Goal: Information Seeking & Learning: Learn about a topic

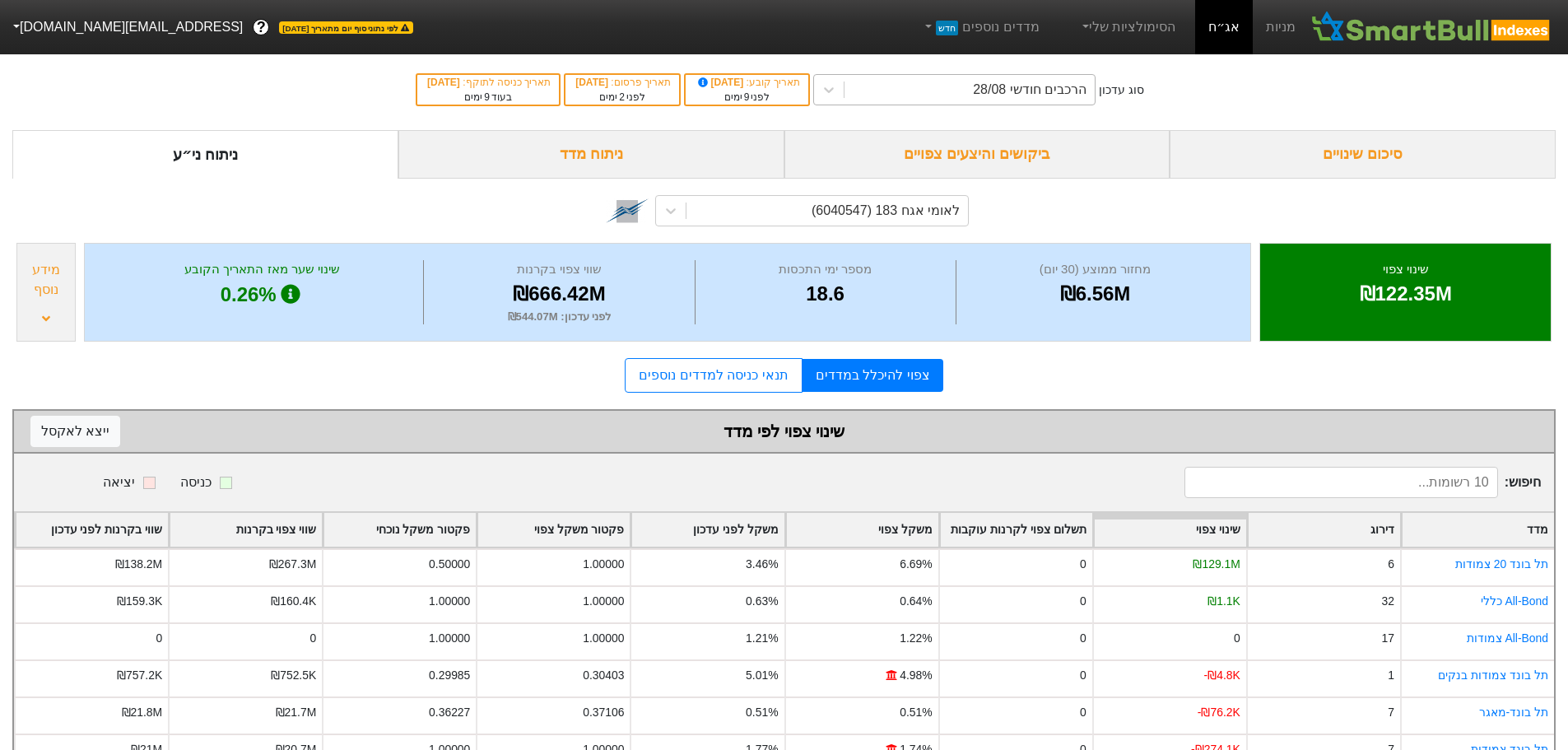
click at [1032, 90] on div "הרכבים חודשי 28/08" at bounding box center [1029, 90] width 114 height 20
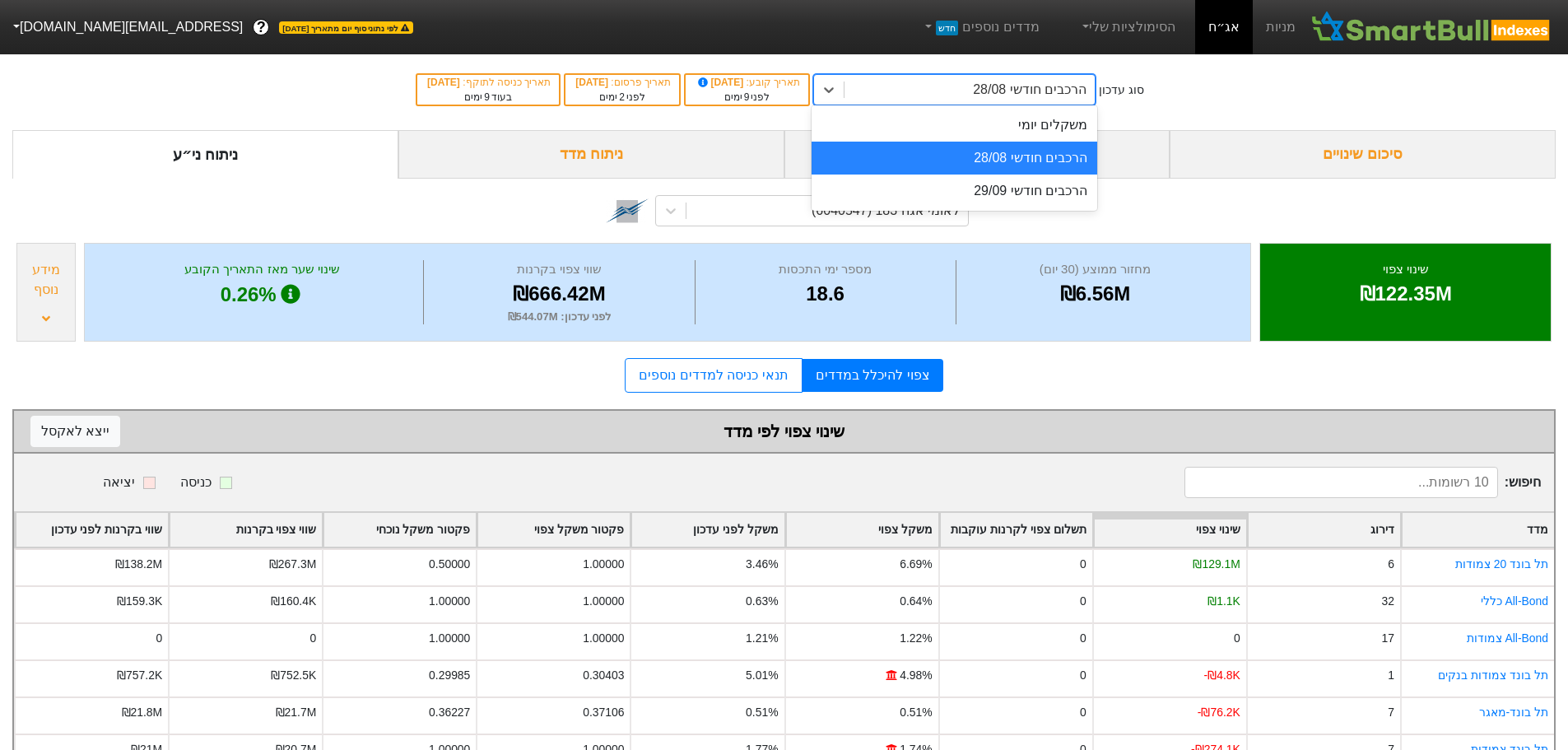
click at [988, 156] on div "הרכבים חודשי 28/08" at bounding box center [954, 158] width 285 height 33
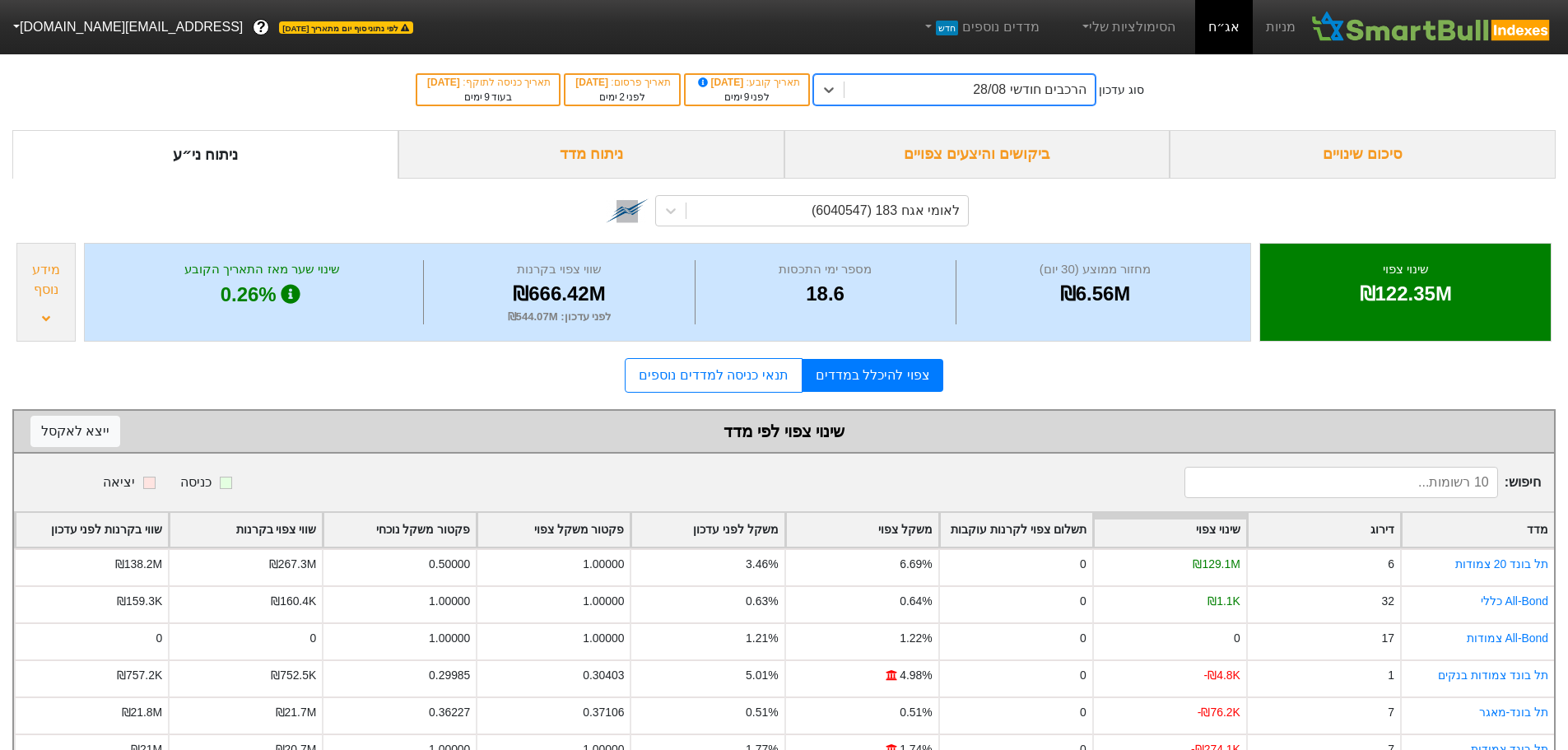
click at [985, 153] on div "ביקושים והיצעים צפויים" at bounding box center [978, 154] width 386 height 49
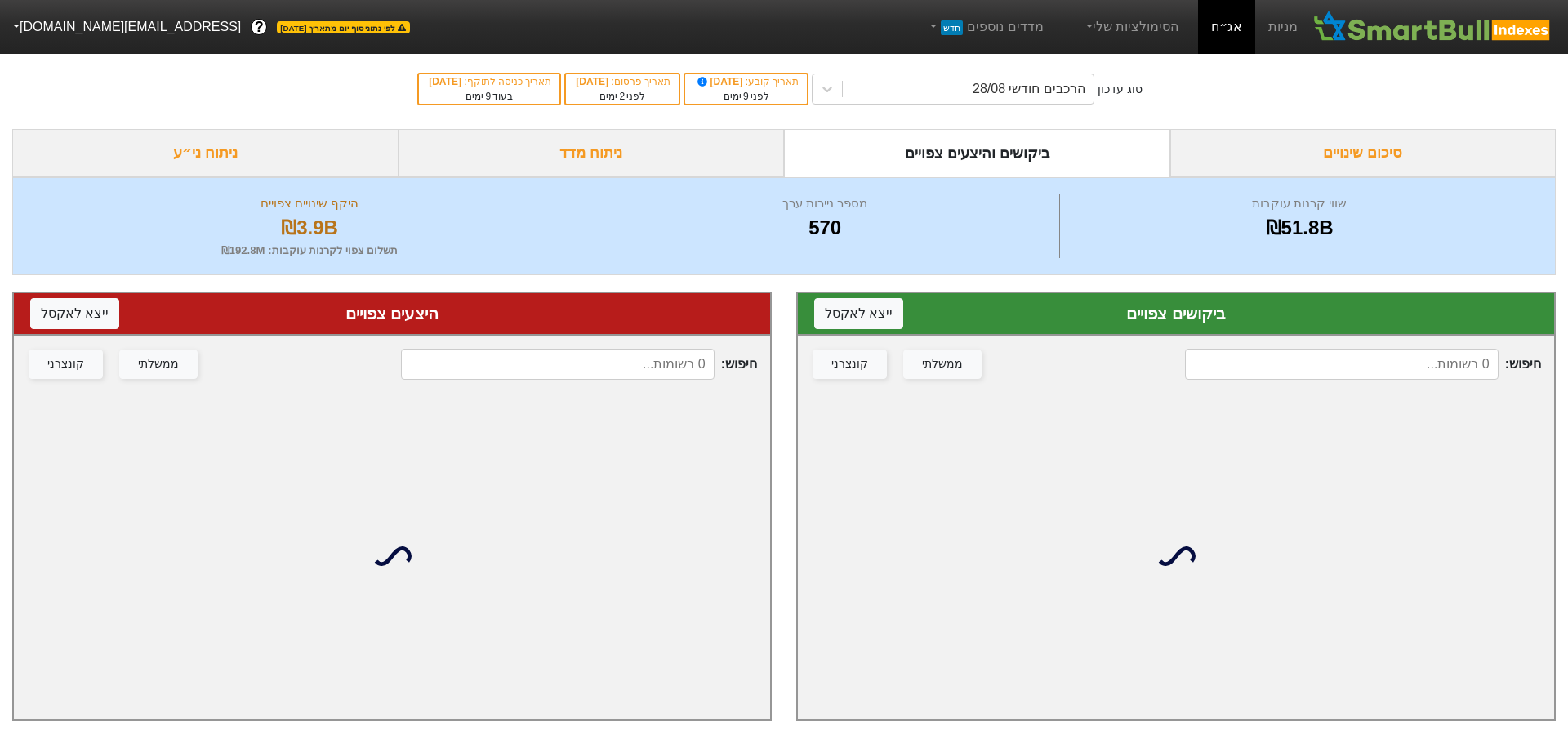
click at [1251, 368] on input at bounding box center [1341, 365] width 313 height 31
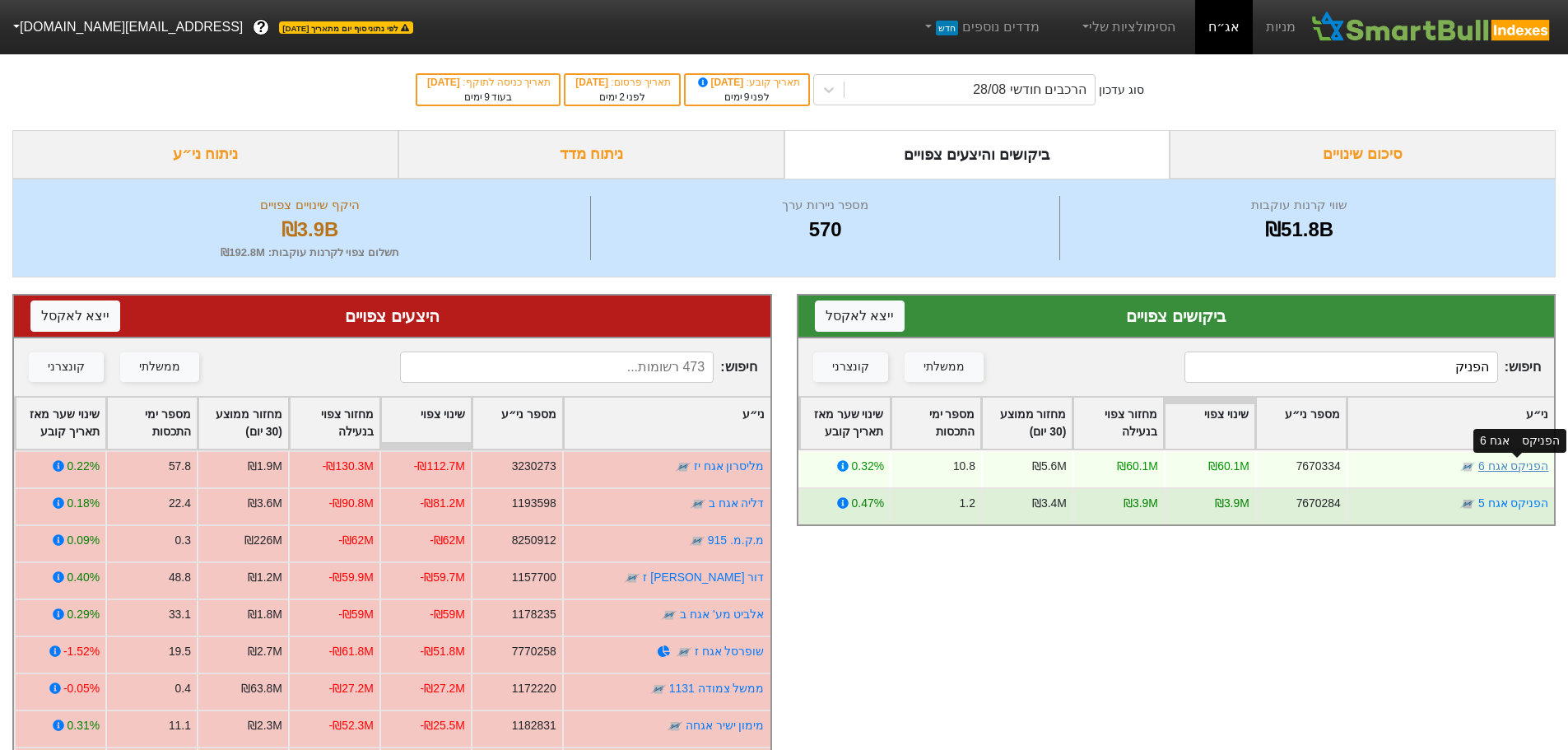
type input "הפניק"
click at [1532, 467] on link "הפניקס אגח 6" at bounding box center [1513, 466] width 70 height 13
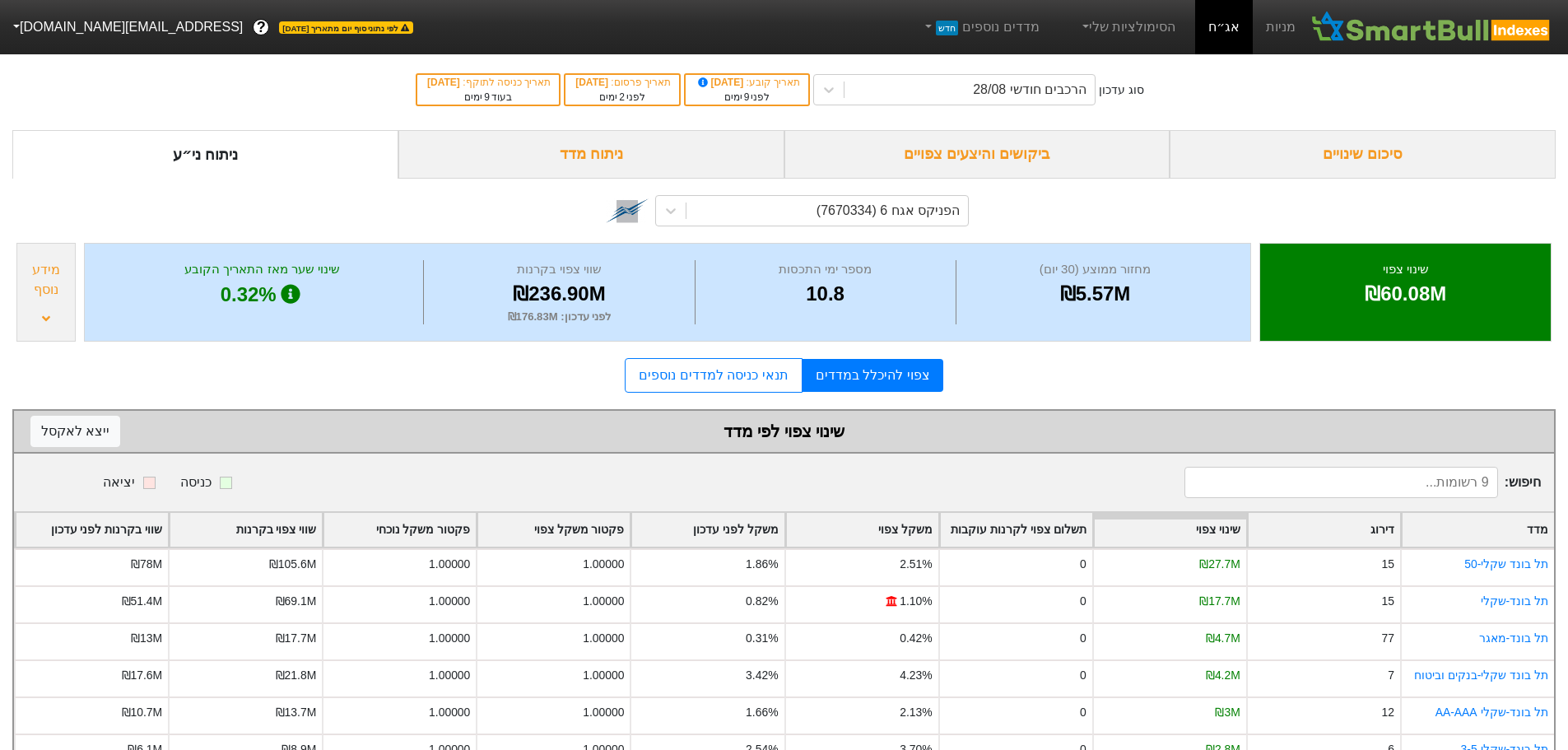
scroll to position [163, 0]
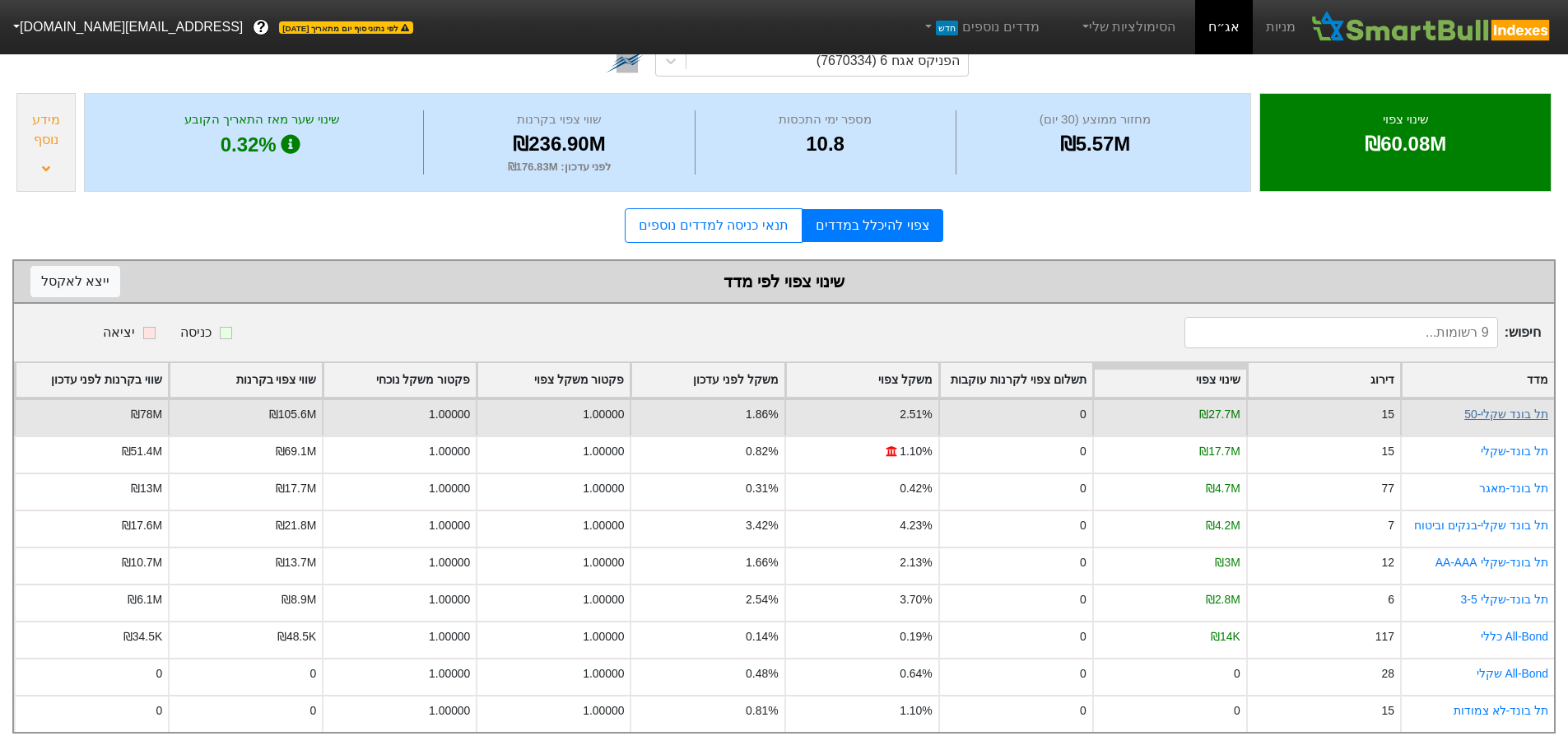
click at [1498, 407] on link "תל בונד שקלי-50" at bounding box center [1506, 414] width 84 height 13
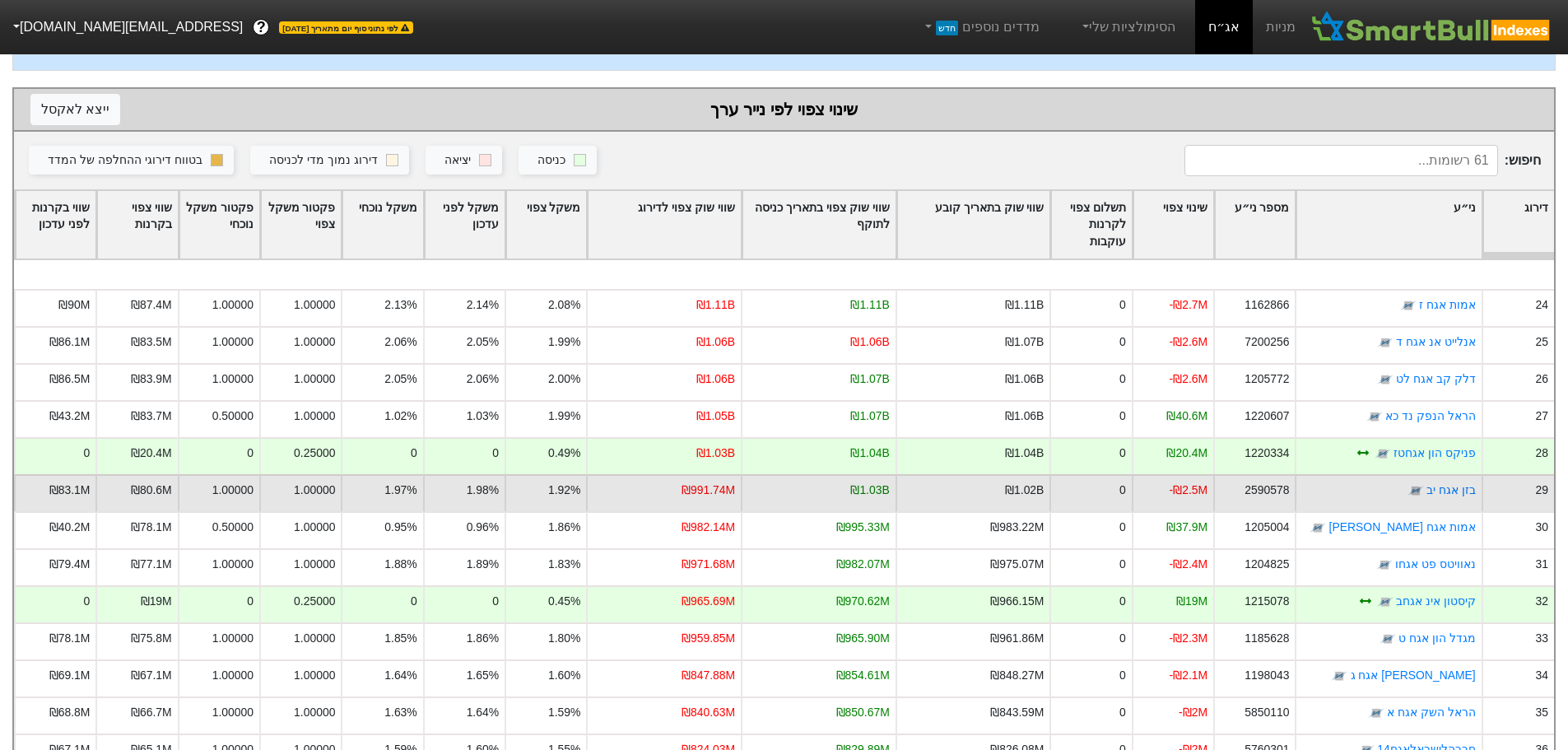
scroll to position [906, 0]
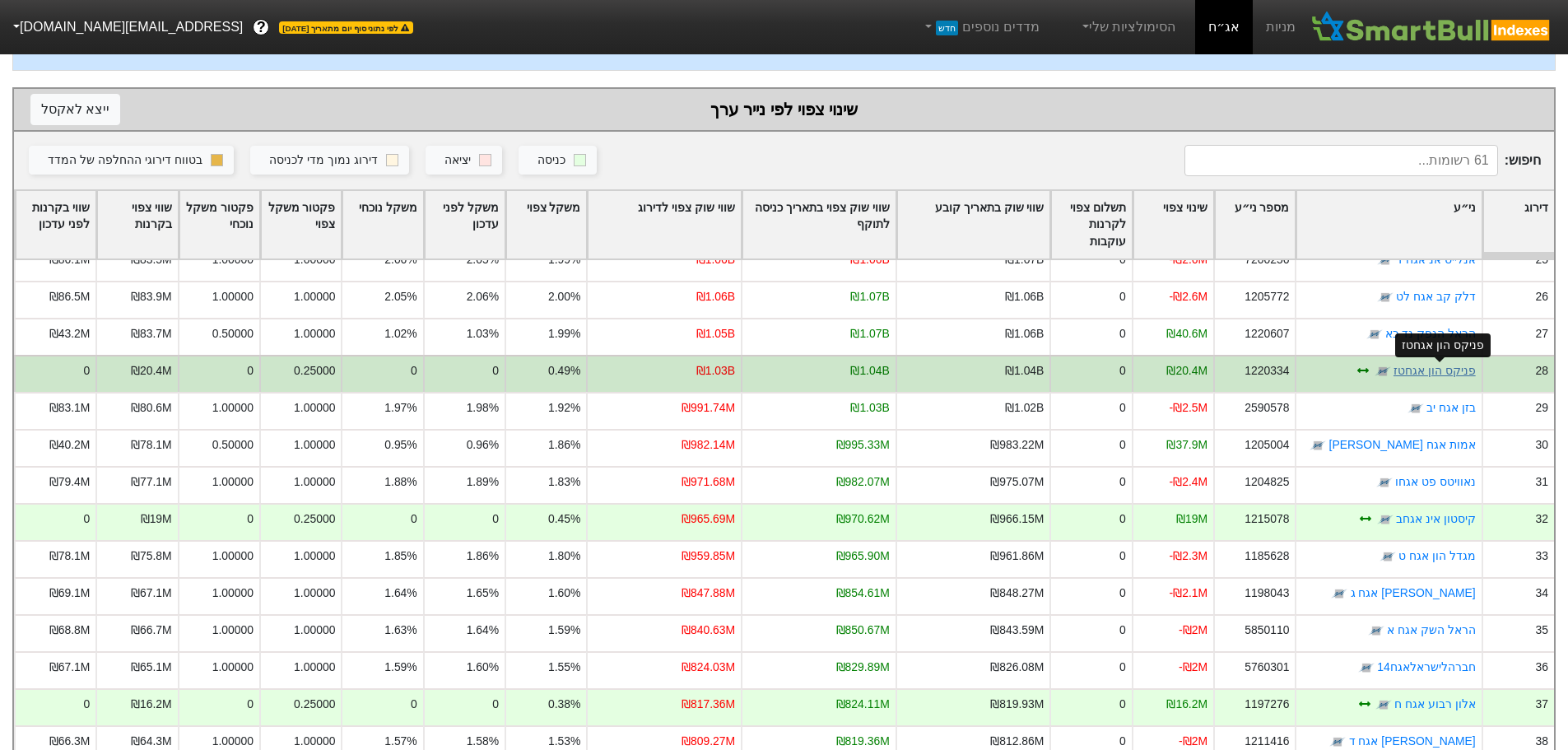
click at [1433, 369] on link "פניקס הון אגחטז" at bounding box center [1434, 371] width 82 height 13
